Goal: Check status: Check status

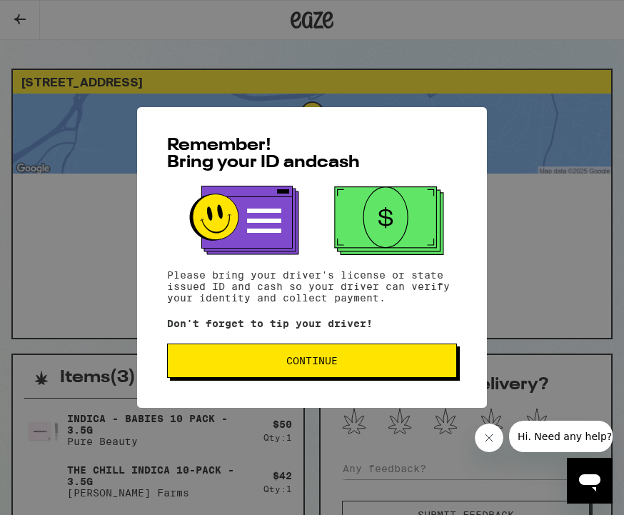
click at [393, 359] on button "Continue" at bounding box center [312, 360] width 290 height 34
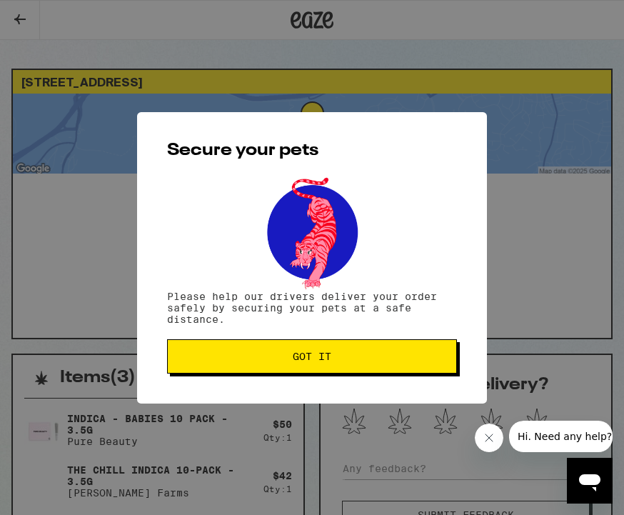
click at [381, 360] on span "Got it" at bounding box center [312, 356] width 266 height 10
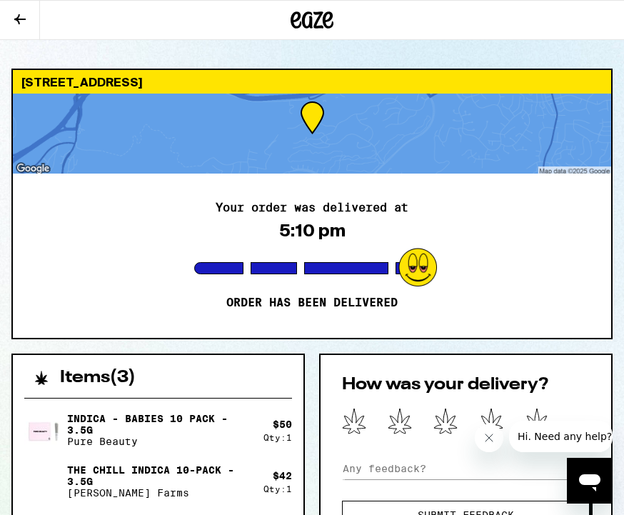
click at [381, 360] on div "Secure your pets Please help our drivers deliver your order safely by securing …" at bounding box center [312, 257] width 624 height 515
click at [549, 435] on span "Hi. Need any help?" at bounding box center [565, 436] width 94 height 11
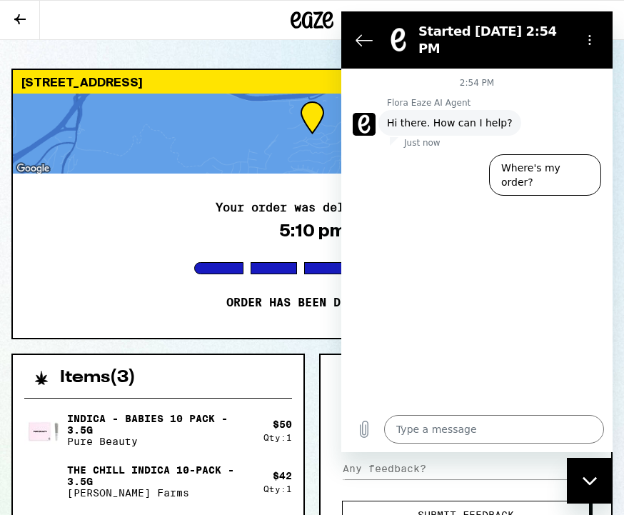
click at [240, 324] on div "Secure your pets Please help our drivers deliver your order safely by securing …" at bounding box center [312, 257] width 624 height 515
click at [591, 483] on icon "Close messaging window" at bounding box center [589, 480] width 14 height 8
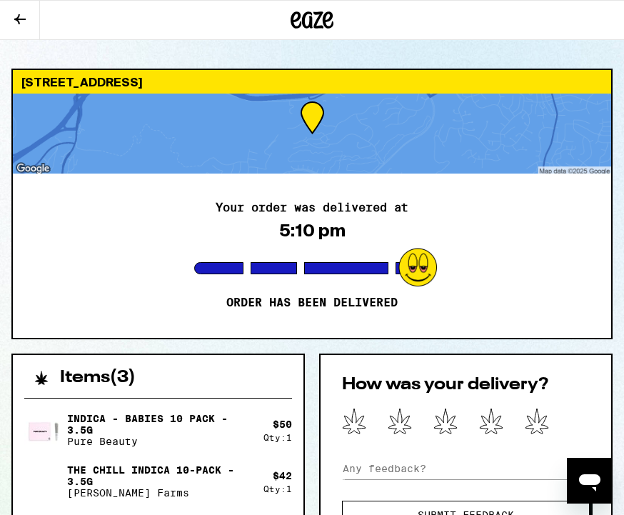
click at [542, 425] on icon at bounding box center [537, 420] width 23 height 25
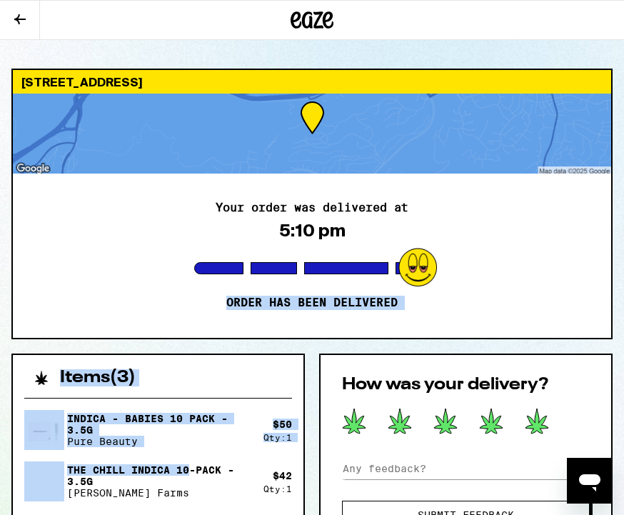
click at [408, 302] on div "Your order was delivered at 5:10 pm Order has been delivered" at bounding box center [312, 256] width 598 height 164
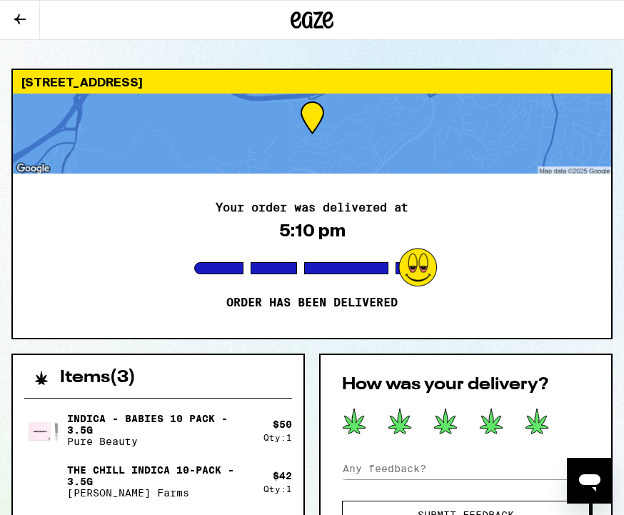
click at [584, 499] on div "Open messaging window" at bounding box center [589, 480] width 43 height 43
type textarea "x"
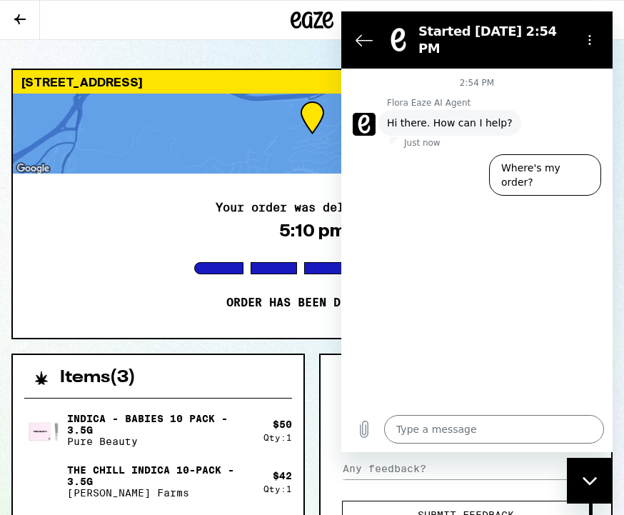
click at [209, 37] on div at bounding box center [312, 20] width 208 height 40
click at [131, 294] on div "Your order was delivered at 5:10 pm Order has been delivered" at bounding box center [312, 256] width 598 height 164
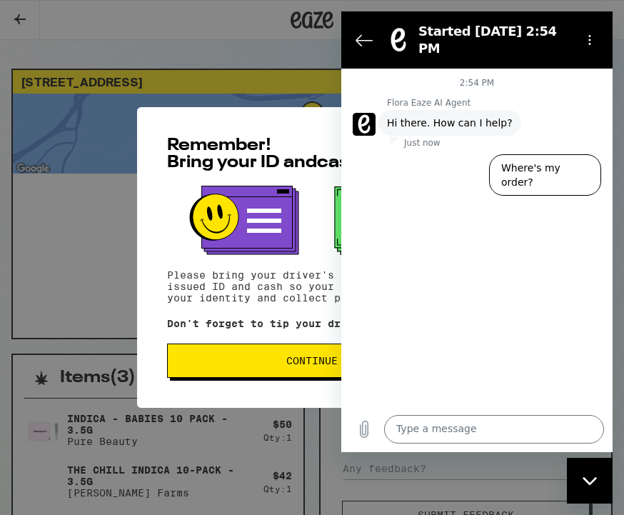
click at [441, 443] on textarea at bounding box center [494, 429] width 220 height 29
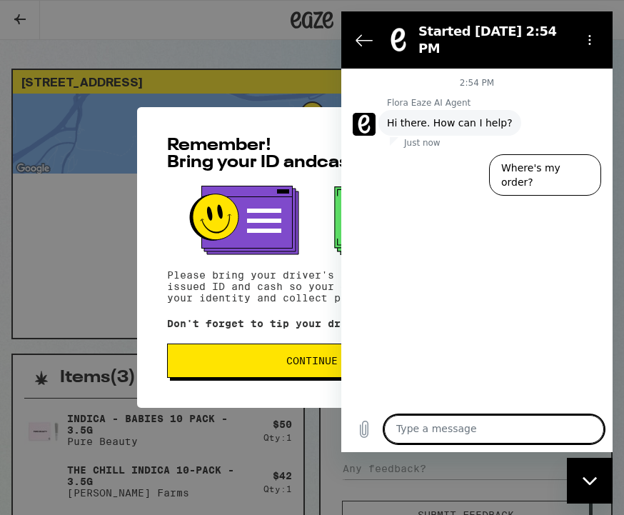
scroll to position [19, 0]
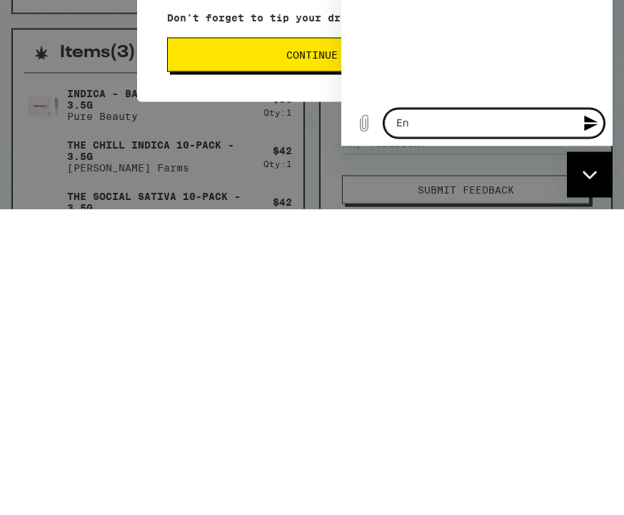
type textarea "E"
click at [248, 136] on div "Remember! Bring your ID and cash Please bring your driver's license or state is…" at bounding box center [312, 257] width 624 height 515
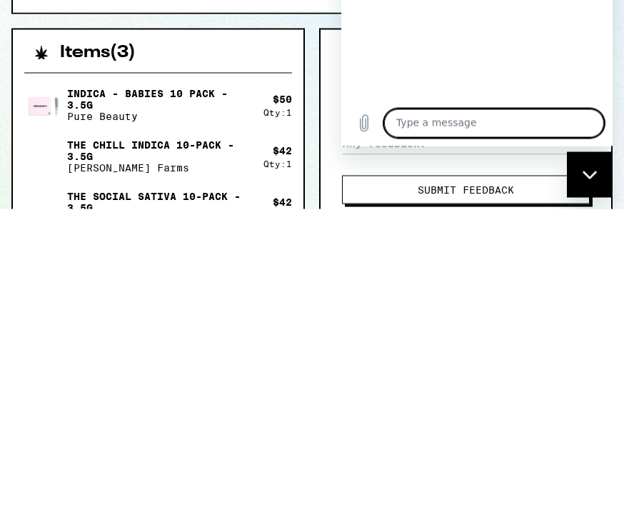
scroll to position [326, 0]
